Goal: Task Accomplishment & Management: Complete application form

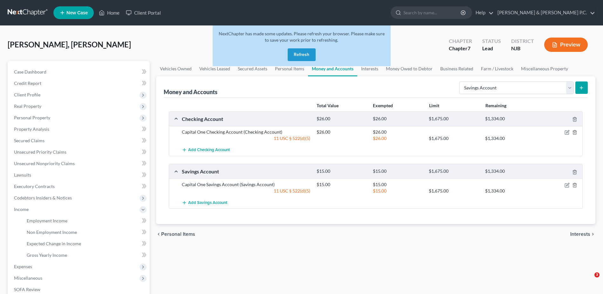
select select "savings"
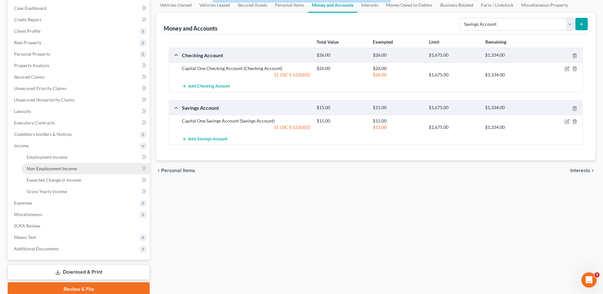
click at [52, 169] on span "Non Employment Income" at bounding box center [52, 168] width 50 height 5
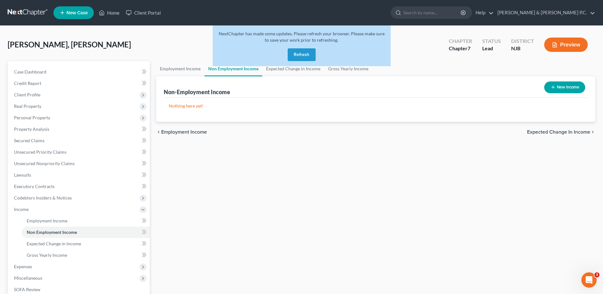
click at [552, 85] on icon "button" at bounding box center [552, 87] width 5 height 5
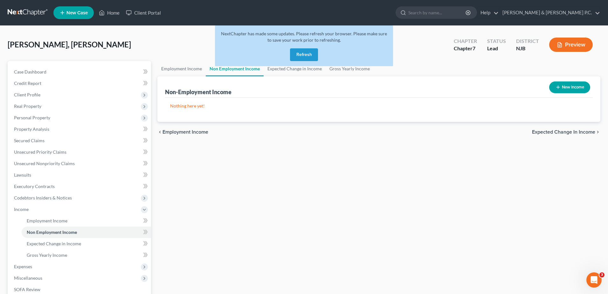
select select "0"
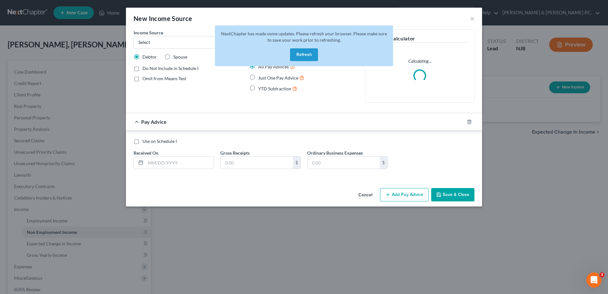
click at [302, 54] on button "Refresh" at bounding box center [304, 54] width 28 height 13
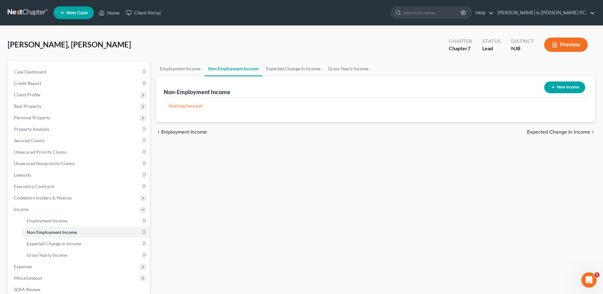
click at [563, 89] on button "New Income" at bounding box center [564, 87] width 41 height 12
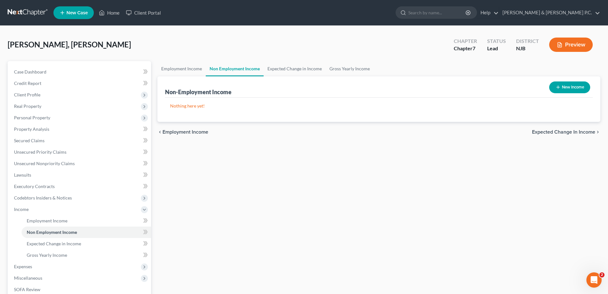
select select "0"
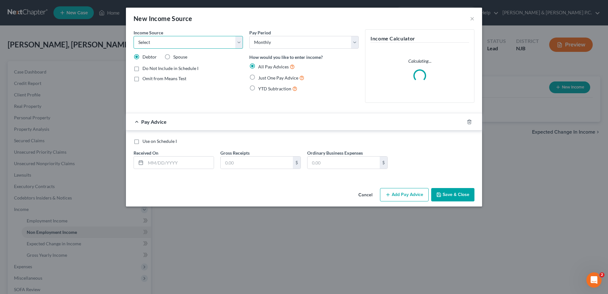
click at [241, 42] on select "Select Unemployment Disability (from employer) Pension Retirement Social Securi…" at bounding box center [187, 42] width 109 height 13
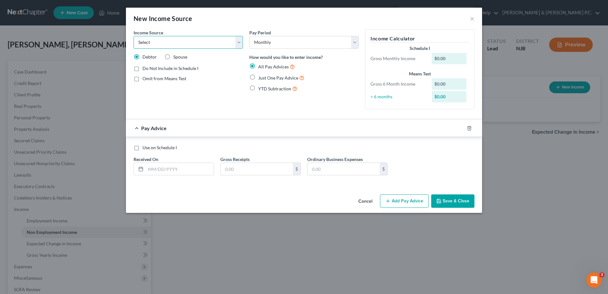
select select "4"
click at [133, 36] on select "Select Unemployment Disability (from employer) Pension Retirement Social Securi…" at bounding box center [187, 42] width 109 height 13
click at [142, 90] on label "Show on Means Test for informational purposes only" at bounding box center [192, 94] width 100 height 14
click at [145, 90] on input "Show on Means Test for informational purposes only" at bounding box center [147, 89] width 4 height 4
click at [142, 91] on label "Show on Means Test for informational purposes only" at bounding box center [192, 94] width 100 height 14
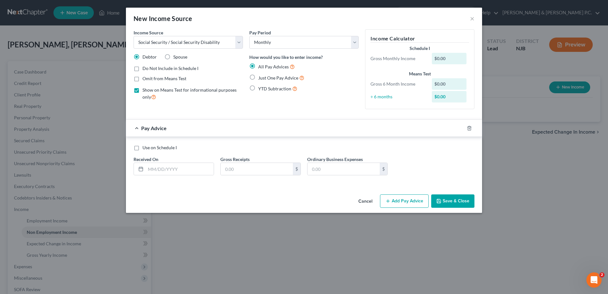
click at [145, 91] on input "Show on Means Test for informational purposes only" at bounding box center [147, 89] width 4 height 4
checkbox input "false"
click at [142, 148] on label "Use on Schedule I" at bounding box center [159, 147] width 34 height 6
click at [145, 148] on input "Use on Schedule I" at bounding box center [147, 146] width 4 height 4
checkbox input "true"
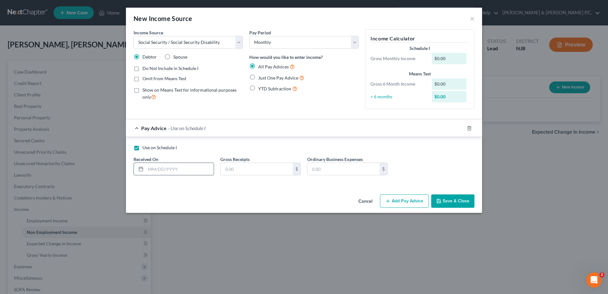
click at [158, 169] on input "text" at bounding box center [180, 169] width 68 height 12
type input "09/01/2025"
click at [242, 169] on input "text" at bounding box center [257, 169] width 72 height 12
type input "1,098.00"
click at [454, 201] on button "Save & Close" at bounding box center [452, 200] width 43 height 13
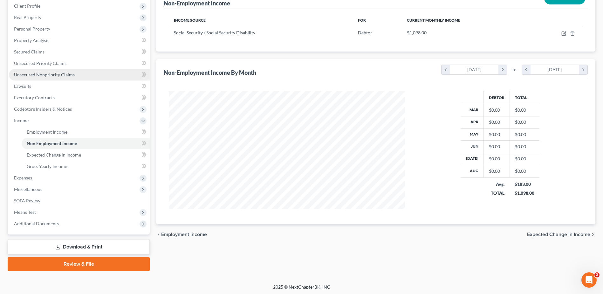
scroll to position [90, 0]
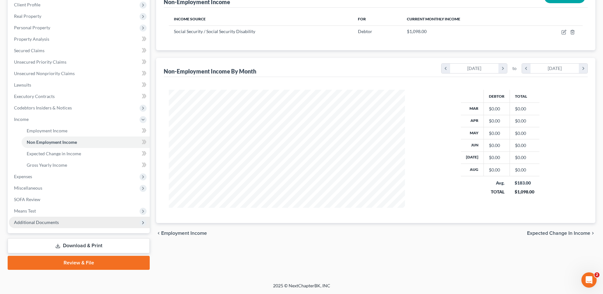
click at [94, 223] on span "Additional Documents" at bounding box center [79, 221] width 141 height 11
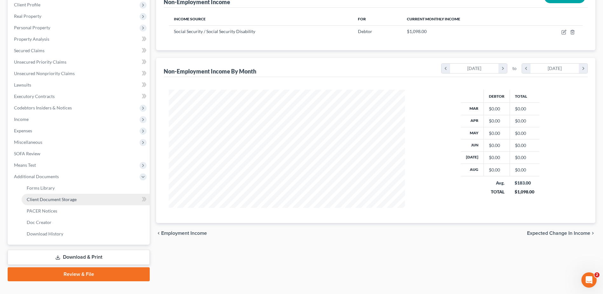
click at [102, 197] on link "Client Document Storage" at bounding box center [86, 198] width 128 height 11
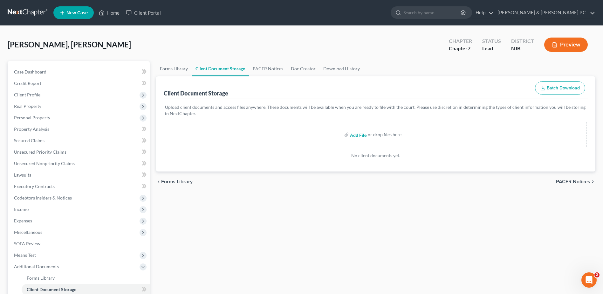
click at [363, 134] on input "file" at bounding box center [357, 134] width 15 height 11
type input "C:\fakepath\Jean-Francois, Caroline 15322-NJ-CC-040086033.pdf"
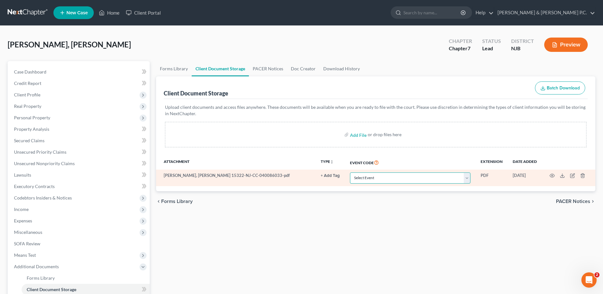
click at [465, 180] on select "Select Event 20 Largest Unsecured Creditors Amended Attorney Compensation State…" at bounding box center [410, 177] width 120 height 11
select select "9"
click at [350, 172] on select "Select Event 20 Largest Unsecured Creditors Amended Attorney Compensation State…" at bounding box center [410, 177] width 120 height 11
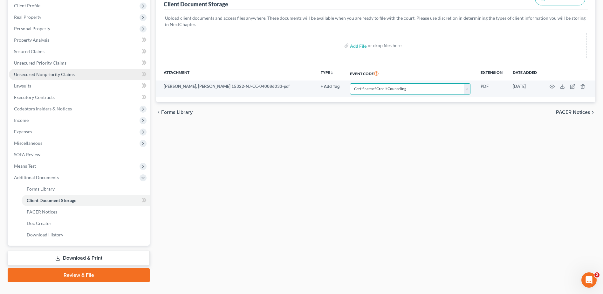
scroll to position [101, 0]
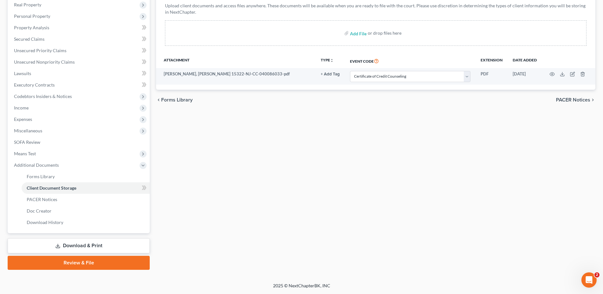
click at [103, 265] on link "Review & File" at bounding box center [79, 262] width 142 height 14
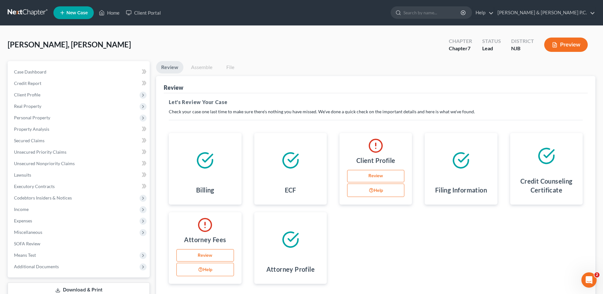
click at [211, 255] on link "Review" at bounding box center [204, 255] width 57 height 13
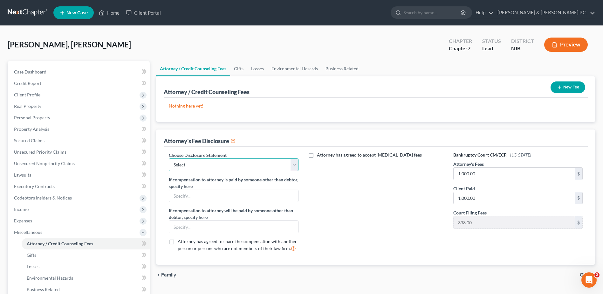
click at [293, 165] on select "Select Chapter 7" at bounding box center [233, 164] width 129 height 13
select select "0"
click at [169, 158] on select "Select Chapter 7" at bounding box center [233, 164] width 129 height 13
click at [562, 86] on button "New Fee" at bounding box center [567, 87] width 35 height 12
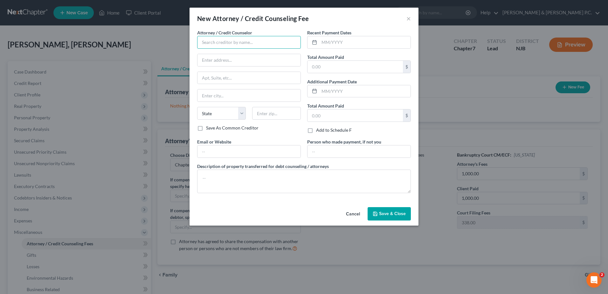
click at [242, 44] on input "text" at bounding box center [249, 42] width 104 height 13
type input "1$ Wiser Consumer Education"
click at [322, 42] on input "text" at bounding box center [364, 42] width 91 height 12
type input "09/13/2025"
click at [322, 71] on input "text" at bounding box center [354, 67] width 95 height 12
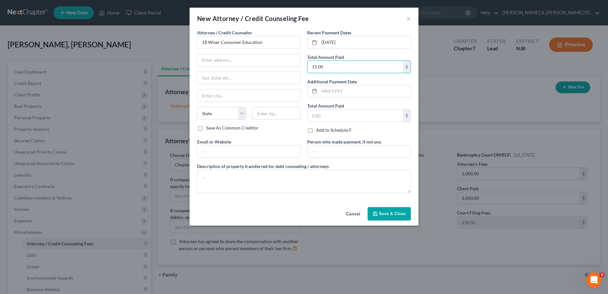
type input "15.00"
click at [386, 212] on span "Save & Close" at bounding box center [392, 213] width 27 height 5
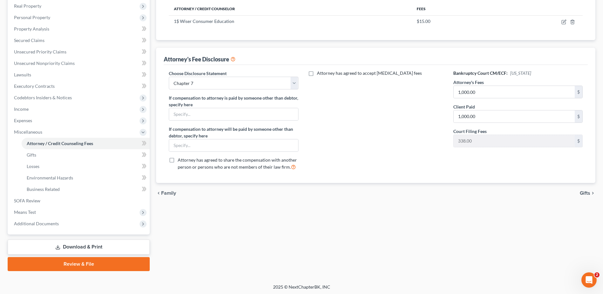
scroll to position [101, 0]
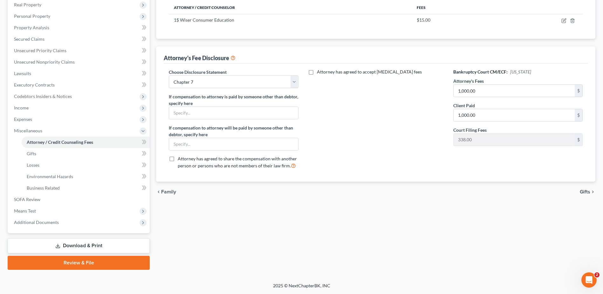
click at [97, 264] on link "Review & File" at bounding box center [79, 262] width 142 height 14
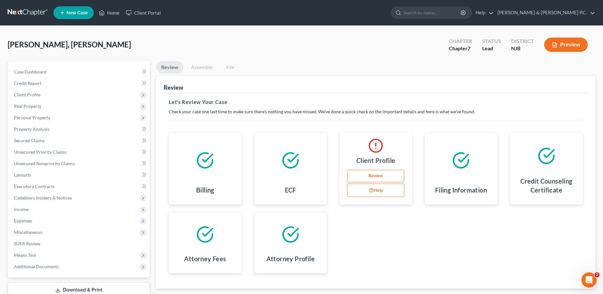
click at [395, 174] on link "Review" at bounding box center [375, 176] width 57 height 13
select select "0"
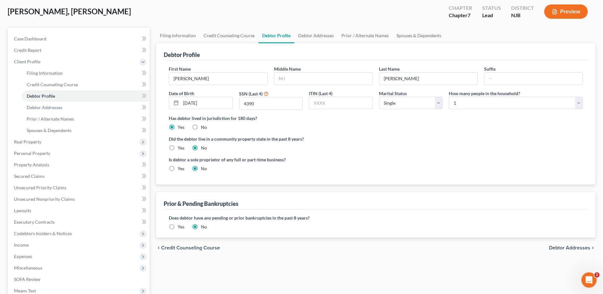
scroll to position [64, 0]
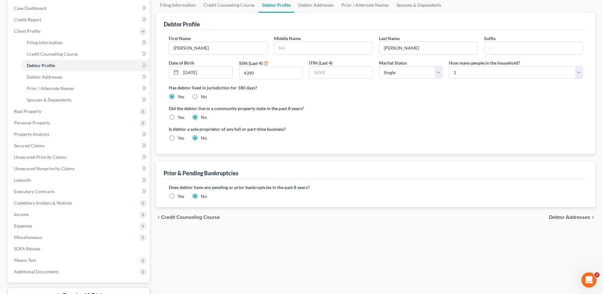
click at [580, 216] on span "Debtor Addresses" at bounding box center [569, 216] width 41 height 5
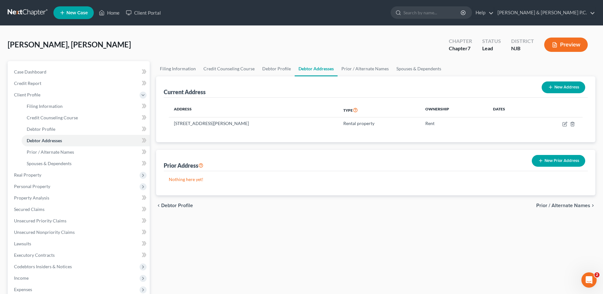
click at [572, 206] on span "Prior / Alternate Names" at bounding box center [563, 205] width 54 height 5
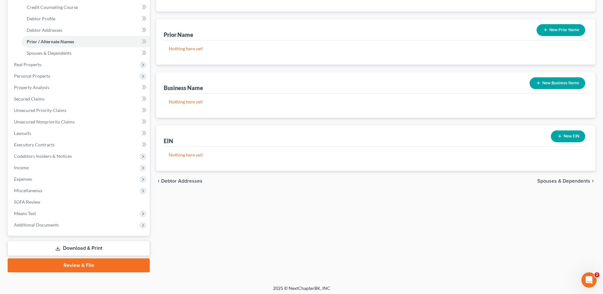
scroll to position [113, 0]
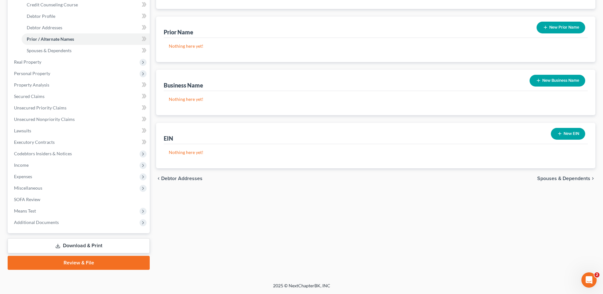
click at [569, 178] on span "Spouses & Dependents" at bounding box center [563, 178] width 53 height 5
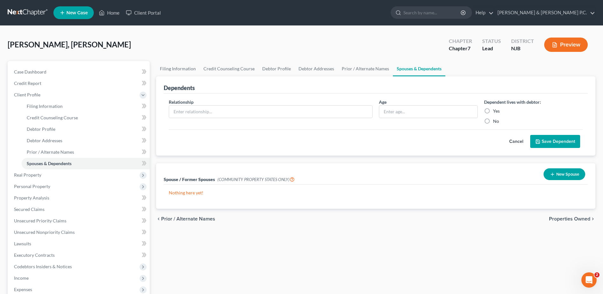
click at [564, 219] on span "Properties Owned" at bounding box center [569, 218] width 41 height 5
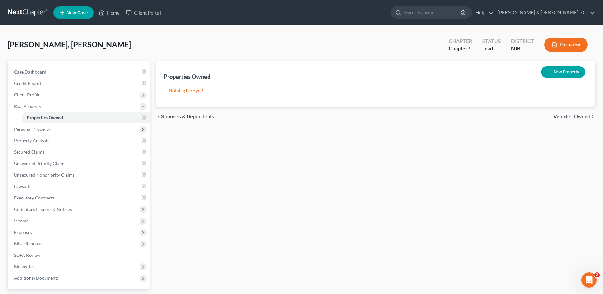
click at [565, 117] on span "Vehicles Owned" at bounding box center [571, 116] width 37 height 5
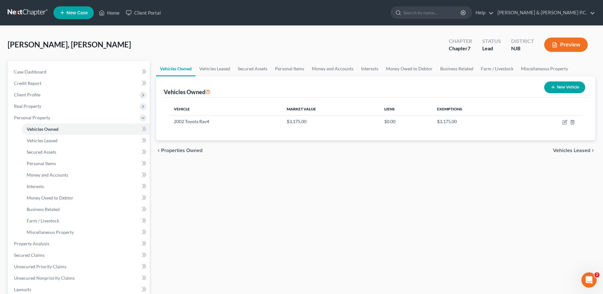
click at [580, 150] on span "Vehicles Leased" at bounding box center [571, 150] width 37 height 5
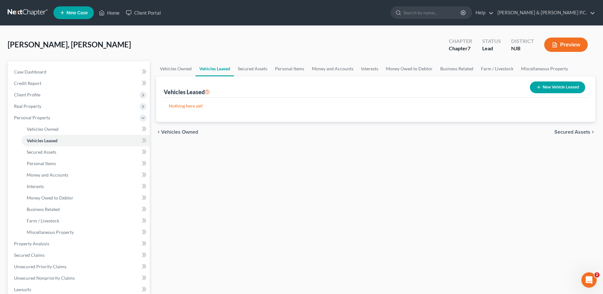
click at [578, 130] on span "Secured Assets" at bounding box center [572, 131] width 36 height 5
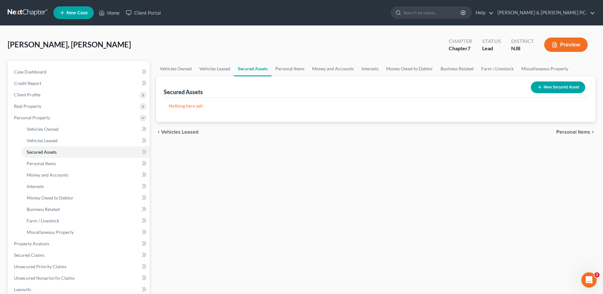
click at [577, 130] on span "Personal Items" at bounding box center [573, 131] width 34 height 5
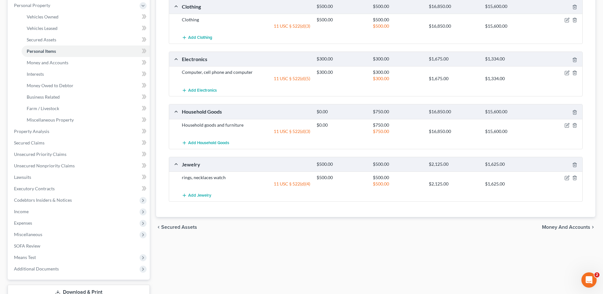
scroll to position [159, 0]
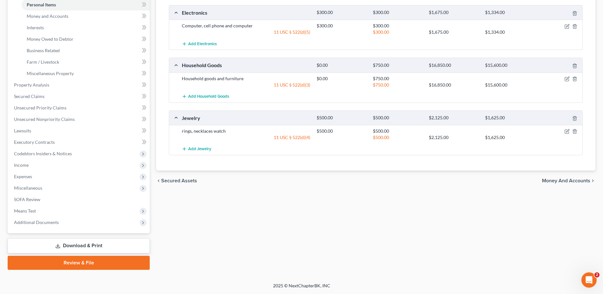
click at [569, 179] on span "Money and Accounts" at bounding box center [566, 180] width 48 height 5
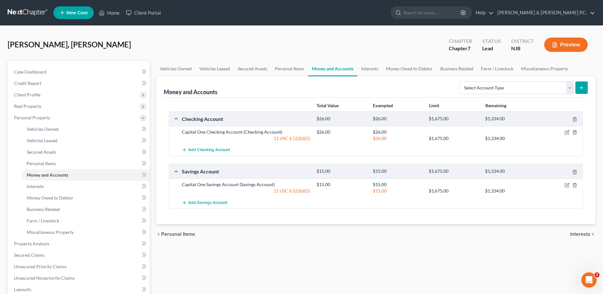
click at [572, 234] on span "Interests" at bounding box center [580, 233] width 20 height 5
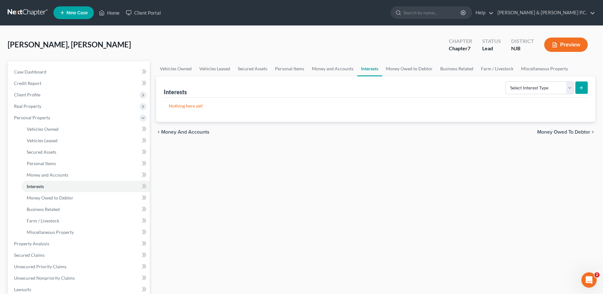
click at [574, 133] on span "Money Owed to Debtor" at bounding box center [563, 131] width 53 height 5
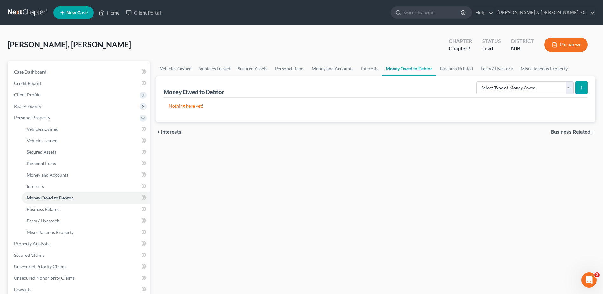
click at [573, 131] on span "Business Related" at bounding box center [570, 131] width 39 height 5
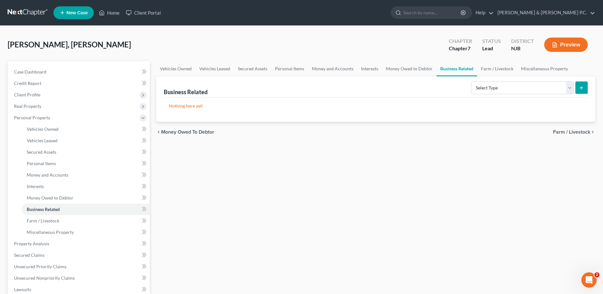
click at [573, 132] on span "Farm / Livestock" at bounding box center [571, 131] width 37 height 5
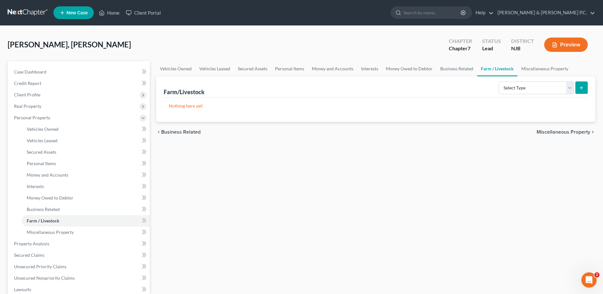
click at [573, 132] on span "Miscellaneous Property" at bounding box center [563, 131] width 54 height 5
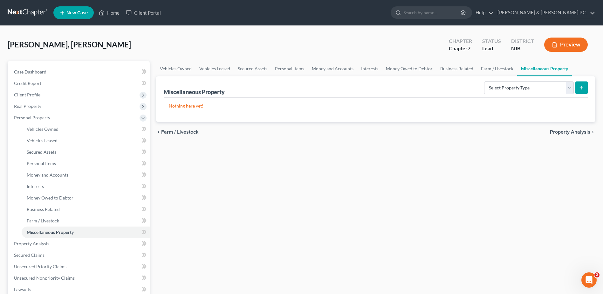
click at [573, 132] on span "Property Analysis" at bounding box center [570, 131] width 40 height 5
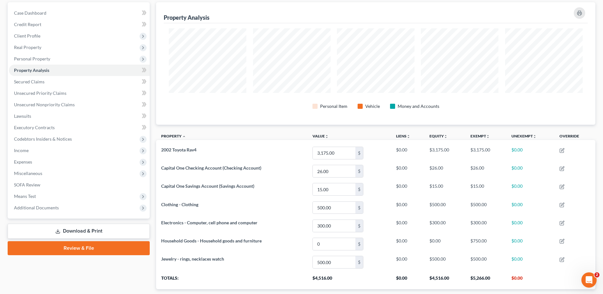
scroll to position [95, 0]
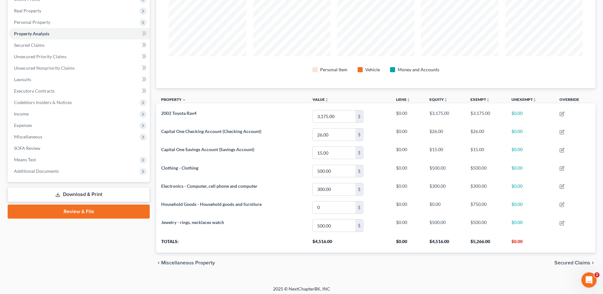
click at [133, 211] on link "Review & File" at bounding box center [79, 211] width 142 height 14
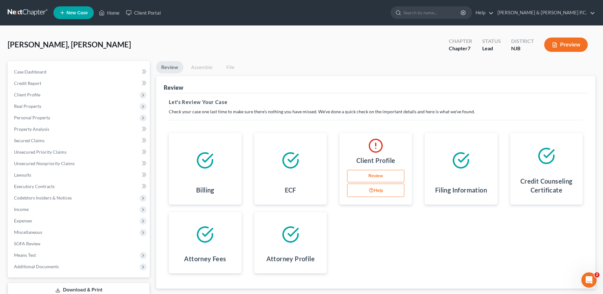
click at [373, 190] on button "Help" at bounding box center [375, 189] width 57 height 13
click at [365, 174] on link "Review" at bounding box center [375, 176] width 57 height 13
select select "0"
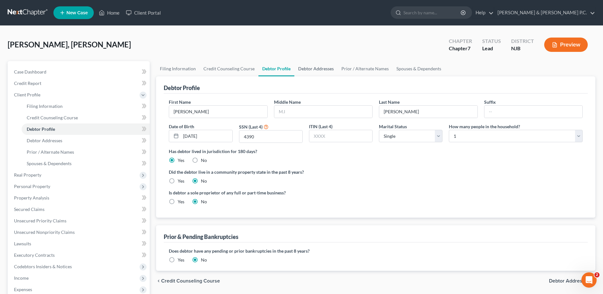
click at [317, 70] on link "Debtor Addresses" at bounding box center [315, 68] width 43 height 15
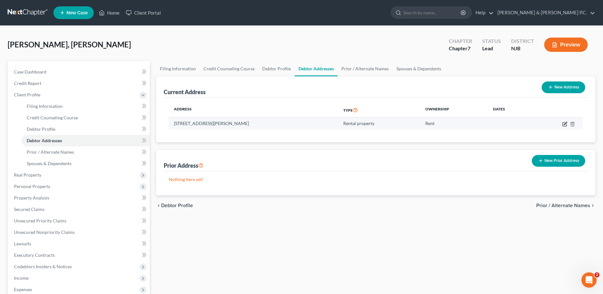
click at [566, 126] on icon "button" at bounding box center [564, 123] width 5 height 5
select select "33"
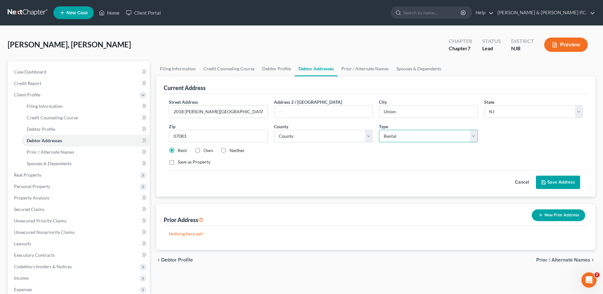
click at [473, 135] on select "Select Residential Mailing Rental Business" at bounding box center [428, 136] width 98 height 13
select select "0"
click at [379, 130] on select "Select Residential Mailing Rental Business" at bounding box center [428, 136] width 98 height 13
click at [573, 183] on button "Save Address" at bounding box center [558, 181] width 44 height 13
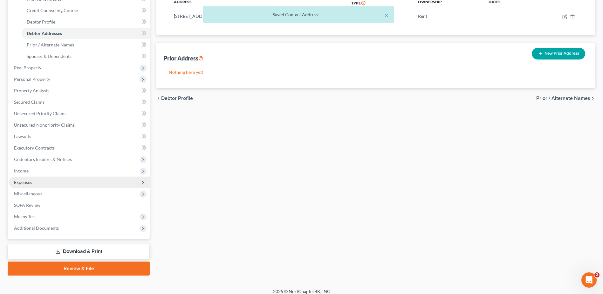
scroll to position [113, 0]
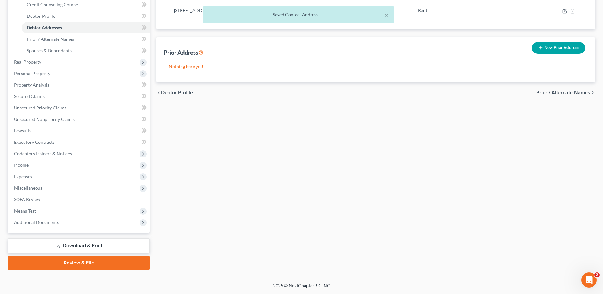
click at [78, 266] on link "Review & File" at bounding box center [79, 262] width 142 height 14
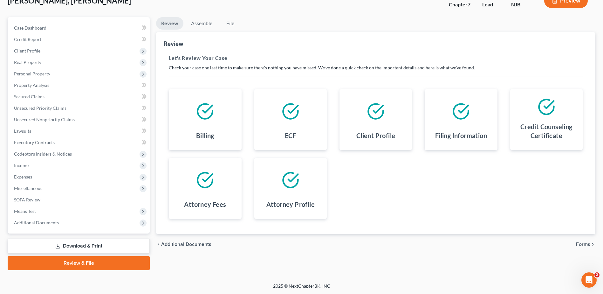
scroll to position [44, 0]
click at [578, 243] on span "Forms" at bounding box center [583, 243] width 14 height 5
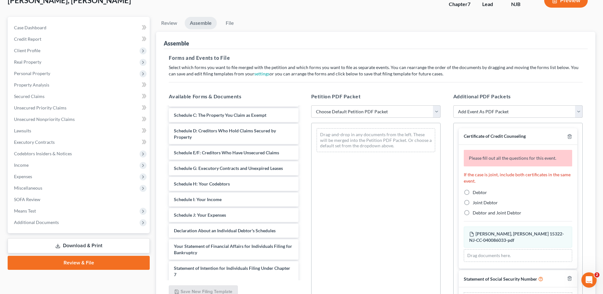
scroll to position [0, 0]
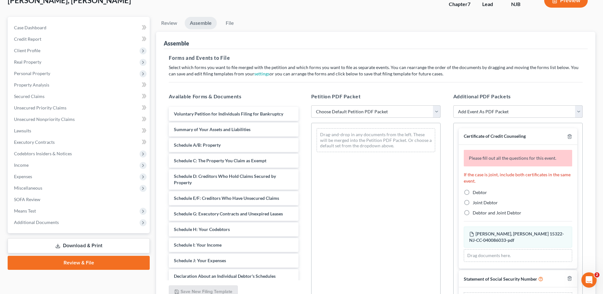
click at [436, 111] on select "Choose Default Petition PDF Packet Complete Bankruptcy Petition (all forms and …" at bounding box center [375, 111] width 129 height 13
select select "0"
click at [311, 105] on select "Choose Default Petition PDF Packet Complete Bankruptcy Petition (all forms and …" at bounding box center [375, 111] width 129 height 13
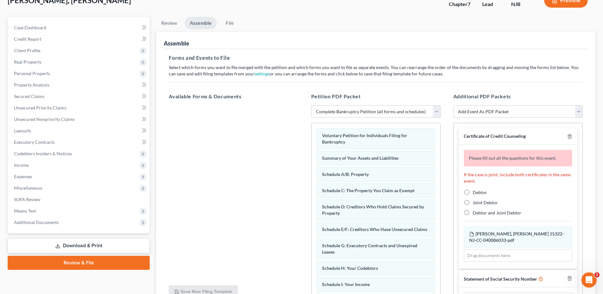
click at [472, 192] on label "Debtor" at bounding box center [479, 192] width 14 height 6
click at [475, 192] on input "Debtor" at bounding box center [477, 191] width 4 height 4
radio input "true"
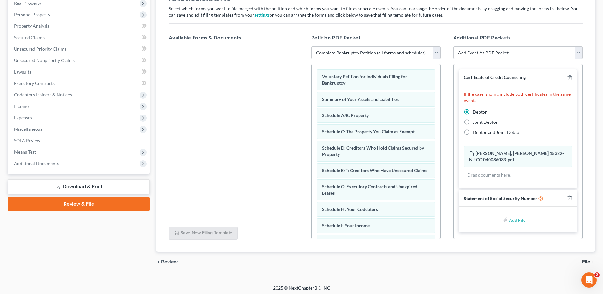
scroll to position [105, 0]
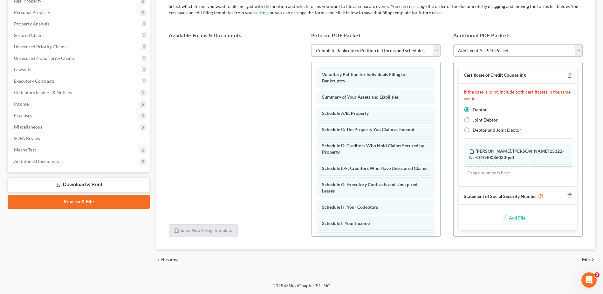
click at [588, 260] on span "File" at bounding box center [586, 259] width 8 height 5
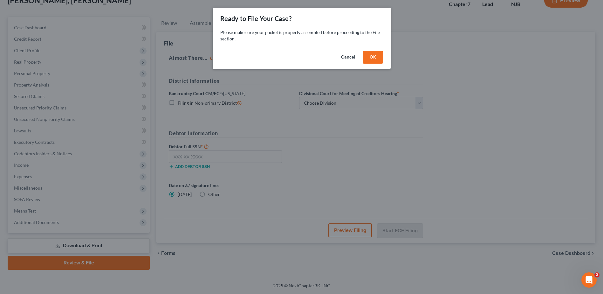
scroll to position [44, 0]
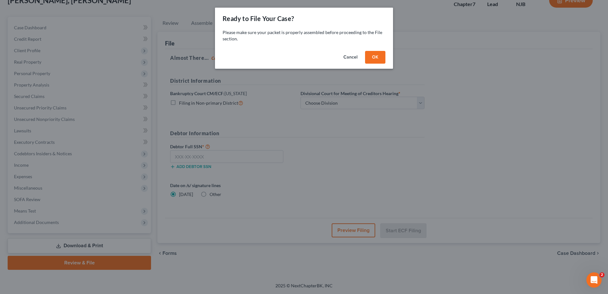
click at [375, 58] on button "OK" at bounding box center [375, 57] width 20 height 13
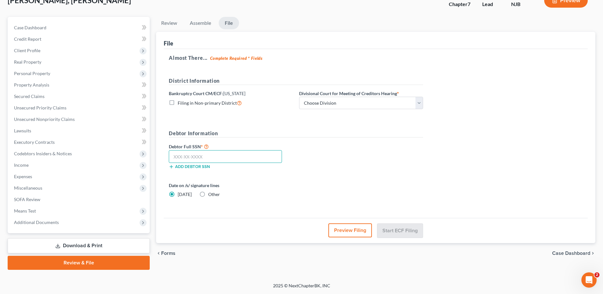
click at [178, 152] on input "text" at bounding box center [225, 156] width 113 height 13
type input "137-96-4390"
click at [420, 105] on select "Choose Division Camden Camden/Trenton Newark Trenton" at bounding box center [361, 103] width 124 height 13
select select "2"
click at [299, 97] on select "Choose Division Camden Camden/Trenton Newark Trenton" at bounding box center [361, 103] width 124 height 13
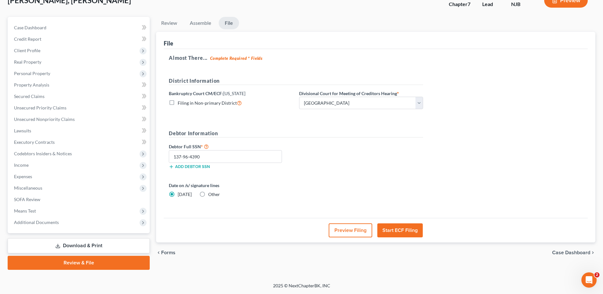
click at [405, 229] on button "Start ECF Filing" at bounding box center [399, 230] width 45 height 14
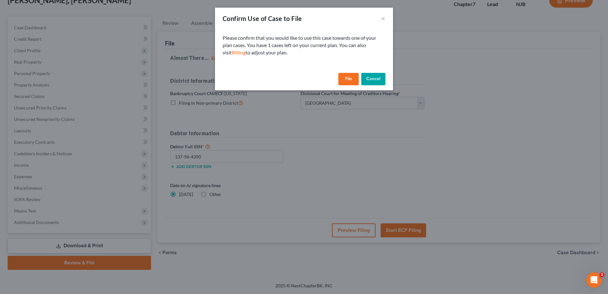
click at [348, 78] on button "File" at bounding box center [348, 79] width 20 height 13
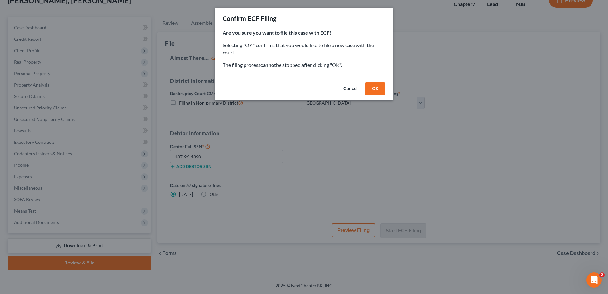
click at [375, 87] on button "OK" at bounding box center [375, 88] width 20 height 13
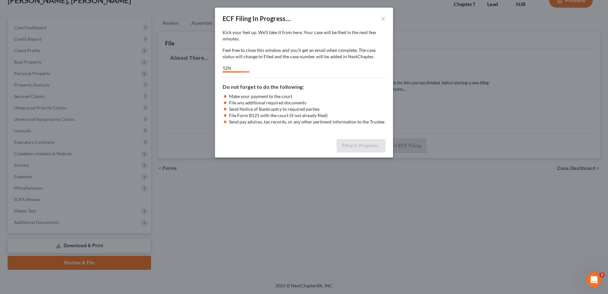
select select "2"
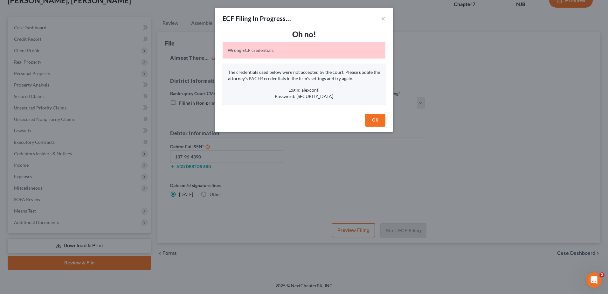
click at [373, 119] on button "OK" at bounding box center [375, 120] width 20 height 13
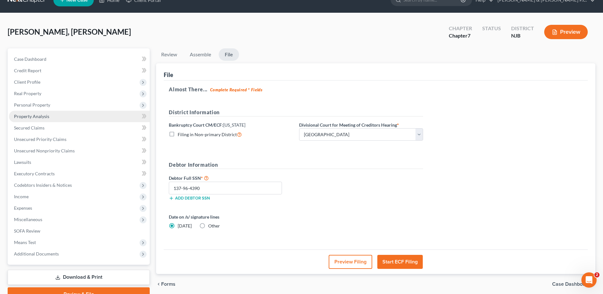
scroll to position [0, 0]
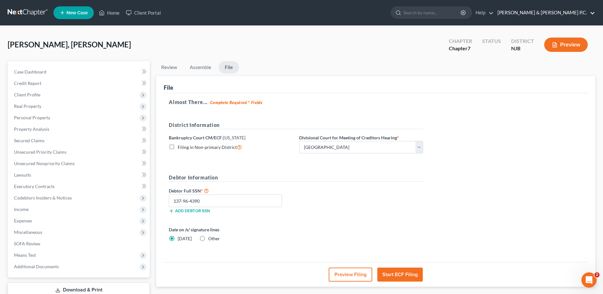
click at [573, 13] on link "[PERSON_NAME] & [PERSON_NAME] P.C." at bounding box center [544, 12] width 101 height 11
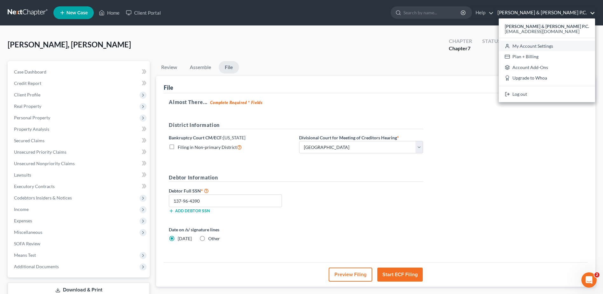
click at [568, 45] on link "My Account Settings" at bounding box center [547, 46] width 96 height 11
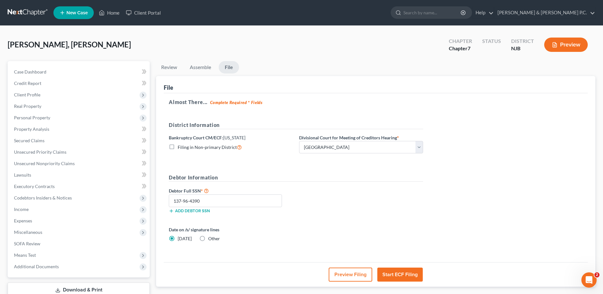
select select "24"
select select "33"
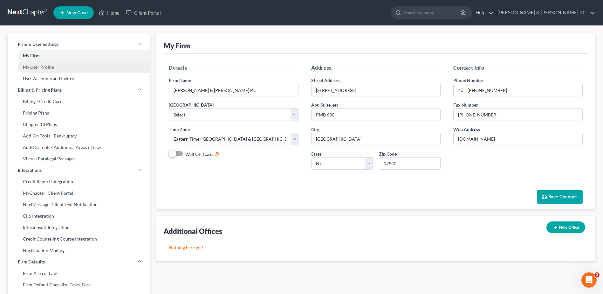
click at [76, 67] on link "My User Profile" at bounding box center [79, 66] width 142 height 11
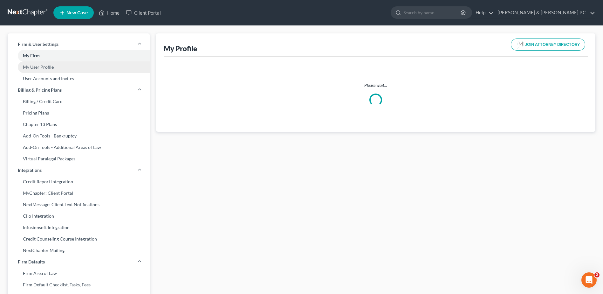
select select "33"
select select "51"
select select "attorney"
select select "0"
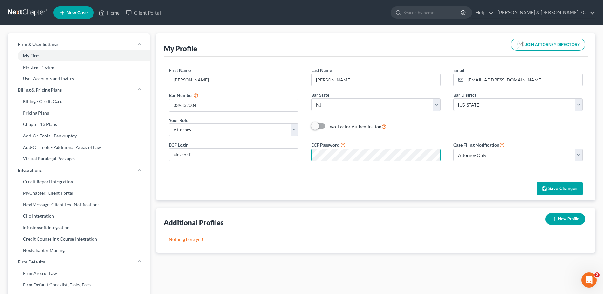
click at [262, 142] on div "ECF Login alexconti ECF Password Case Filing Notification Select Attorney Only …" at bounding box center [375, 153] width 426 height 25
click at [451, 174] on div "First Name * Alexandra Last Name * Conti Email * acontilaw@gmail.com Bar Number…" at bounding box center [376, 117] width 424 height 120
click at [555, 187] on span "Save Changes" at bounding box center [562, 188] width 29 height 5
click at [573, 189] on span "Save Changes" at bounding box center [562, 188] width 29 height 5
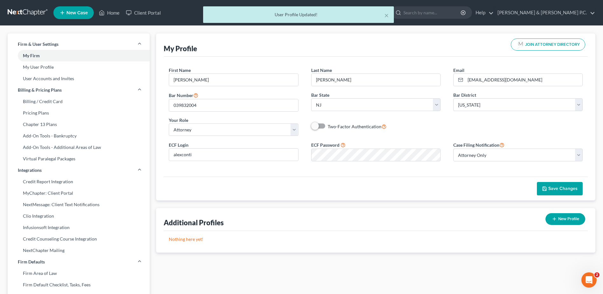
click at [24, 12] on div "× User Profile Updated!" at bounding box center [298, 16] width 603 height 20
click at [109, 13] on div "× User Profile Updated!" at bounding box center [298, 16] width 603 height 20
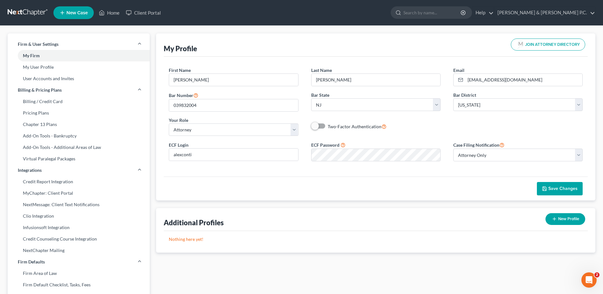
click at [31, 13] on link at bounding box center [28, 12] width 41 height 11
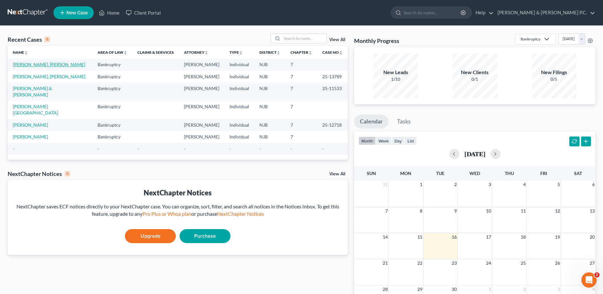
click at [41, 63] on link "[PERSON_NAME], [PERSON_NAME]" at bounding box center [49, 64] width 72 height 5
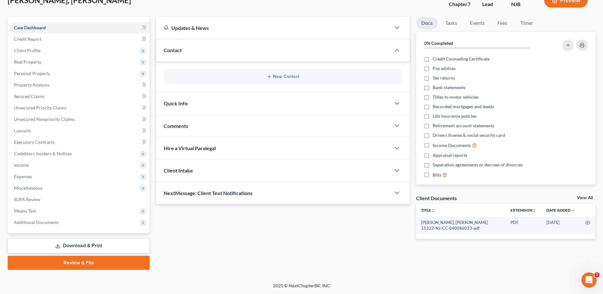
click at [78, 265] on link "Review & File" at bounding box center [79, 262] width 142 height 14
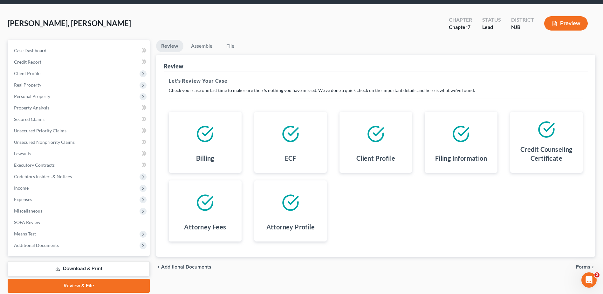
scroll to position [44, 0]
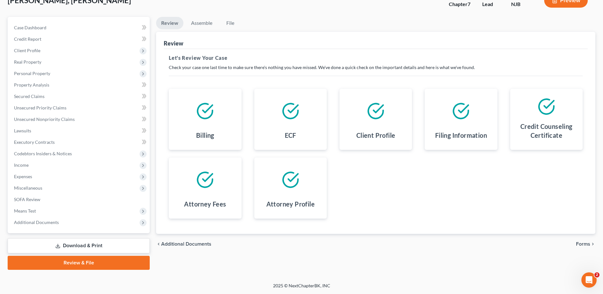
click at [583, 245] on span "Forms" at bounding box center [583, 243] width 14 height 5
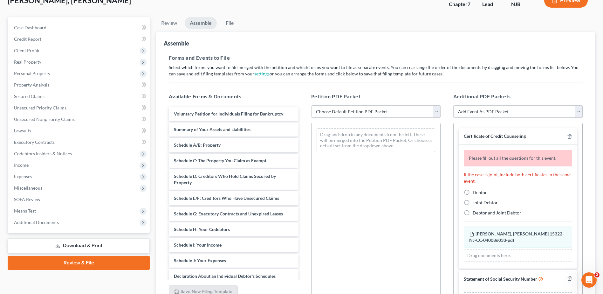
click at [472, 191] on label "Debtor" at bounding box center [479, 192] width 14 height 6
click at [475, 191] on input "Debtor" at bounding box center [477, 191] width 4 height 4
radio input "true"
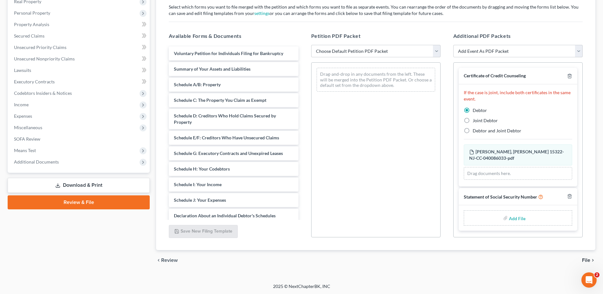
scroll to position [105, 0]
click at [589, 260] on span "File" at bounding box center [586, 259] width 8 height 5
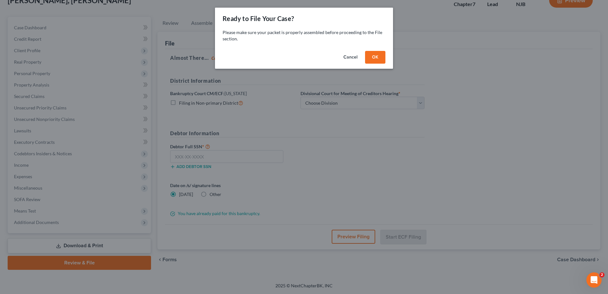
click at [378, 58] on button "OK" at bounding box center [375, 57] width 20 height 13
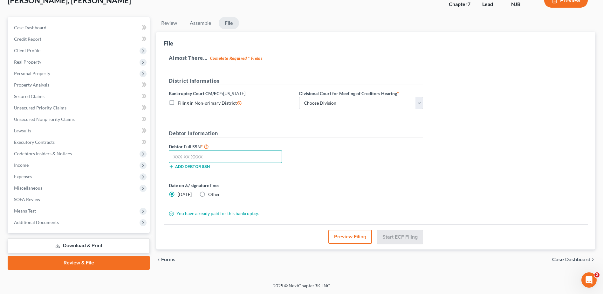
click at [188, 156] on input "text" at bounding box center [225, 156] width 113 height 13
click at [417, 102] on select "Choose Division Camden Camden/Trenton Newark Trenton" at bounding box center [361, 103] width 124 height 13
select select "2"
click at [299, 97] on select "Choose Division Camden Camden/Trenton Newark Trenton" at bounding box center [361, 103] width 124 height 13
click at [173, 157] on input "text" at bounding box center [225, 156] width 113 height 13
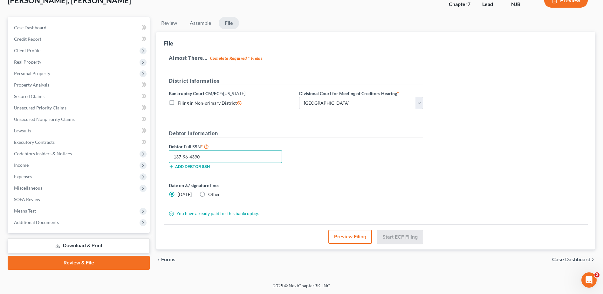
type input "137-96-4390"
click at [349, 237] on button "Preview Filing" at bounding box center [350, 236] width 44 height 14
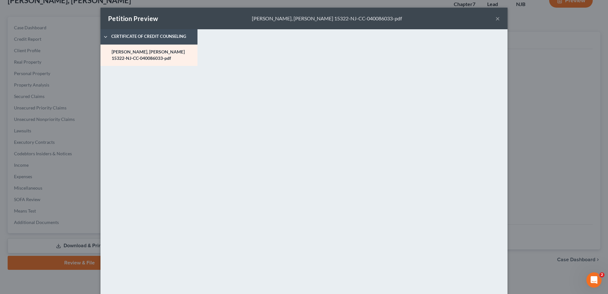
click at [495, 17] on button "×" at bounding box center [497, 19] width 4 height 8
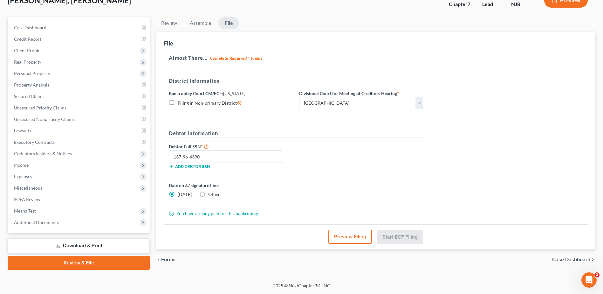
click at [171, 261] on span "Forms" at bounding box center [168, 259] width 14 height 5
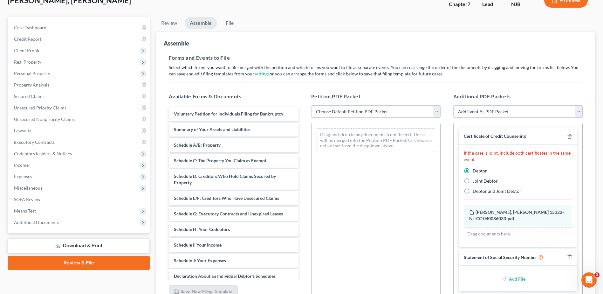
click at [437, 115] on select "Choose Default Petition PDF Packet Complete Bankruptcy Petition (all forms and …" at bounding box center [375, 111] width 129 height 13
select select "0"
click at [311, 105] on select "Choose Default Petition PDF Packet Complete Bankruptcy Petition (all forms and …" at bounding box center [375, 111] width 129 height 13
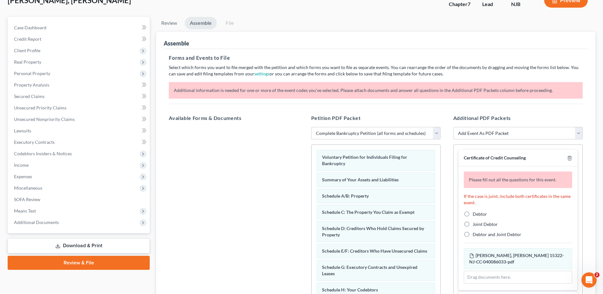
click at [472, 212] on label "Debtor" at bounding box center [479, 214] width 14 height 6
click at [475, 212] on input "Debtor" at bounding box center [477, 213] width 4 height 4
radio input "true"
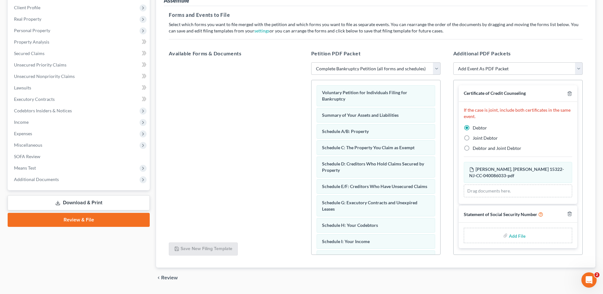
scroll to position [105, 0]
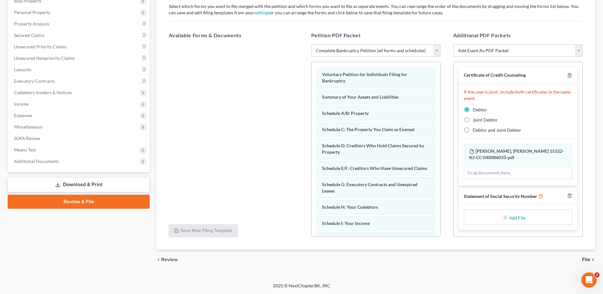
click at [585, 258] on span "File" at bounding box center [586, 259] width 8 height 5
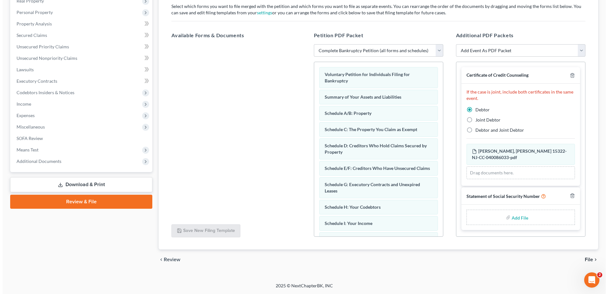
scroll to position [44, 0]
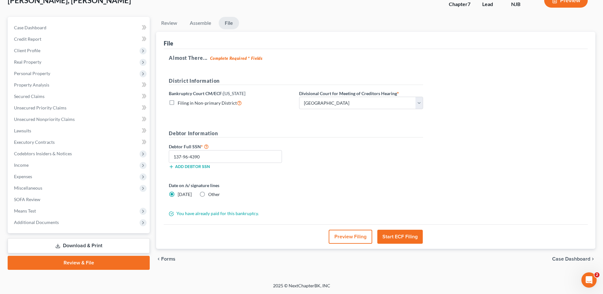
click at [412, 238] on button "Start ECF Filing" at bounding box center [399, 236] width 45 height 14
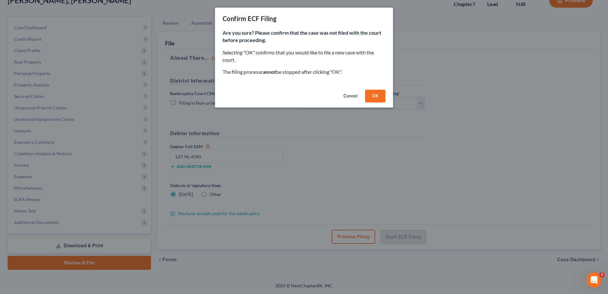
click at [377, 94] on button "OK" at bounding box center [375, 96] width 20 height 13
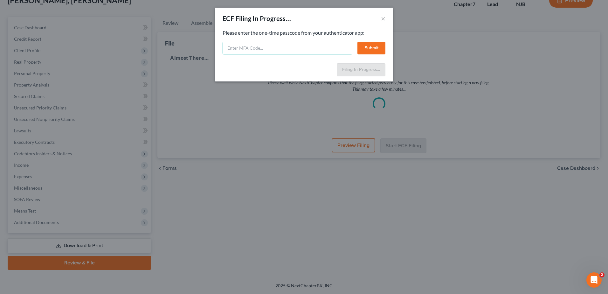
paste input "412i-udqr-fgsw-bdgh"
type input "412i-udqr-fgsw-bdgh"
click at [370, 48] on button "Submit" at bounding box center [371, 48] width 28 height 13
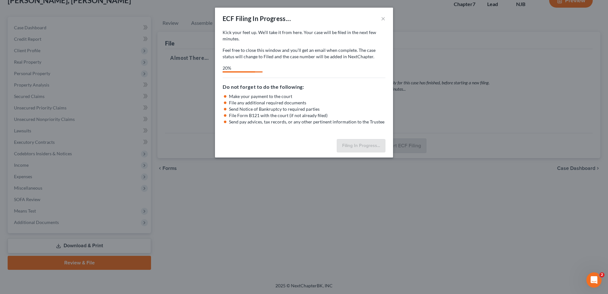
select select "2"
